Goal: Task Accomplishment & Management: Use online tool/utility

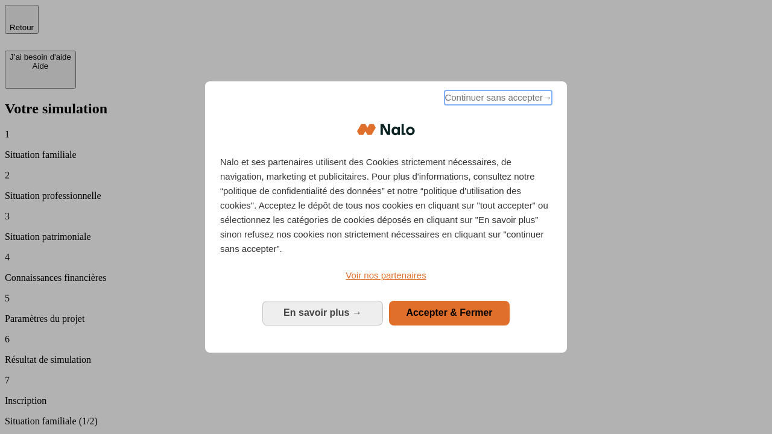
click at [497, 99] on span "Continuer sans accepter →" at bounding box center [497, 97] width 107 height 14
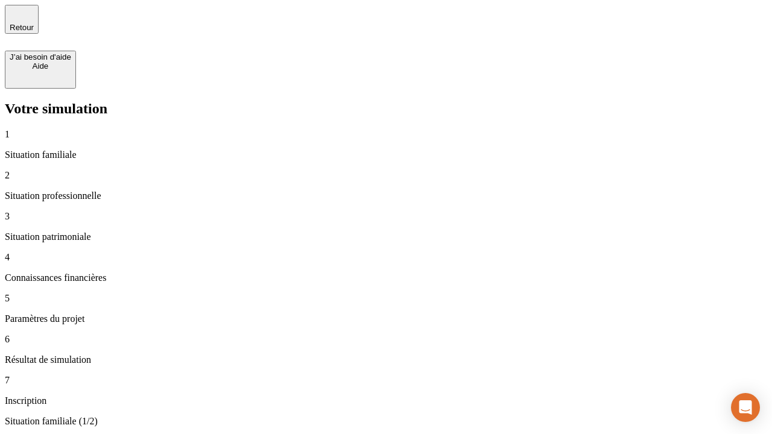
type input "30 000"
